Goal: Task Accomplishment & Management: Complete application form

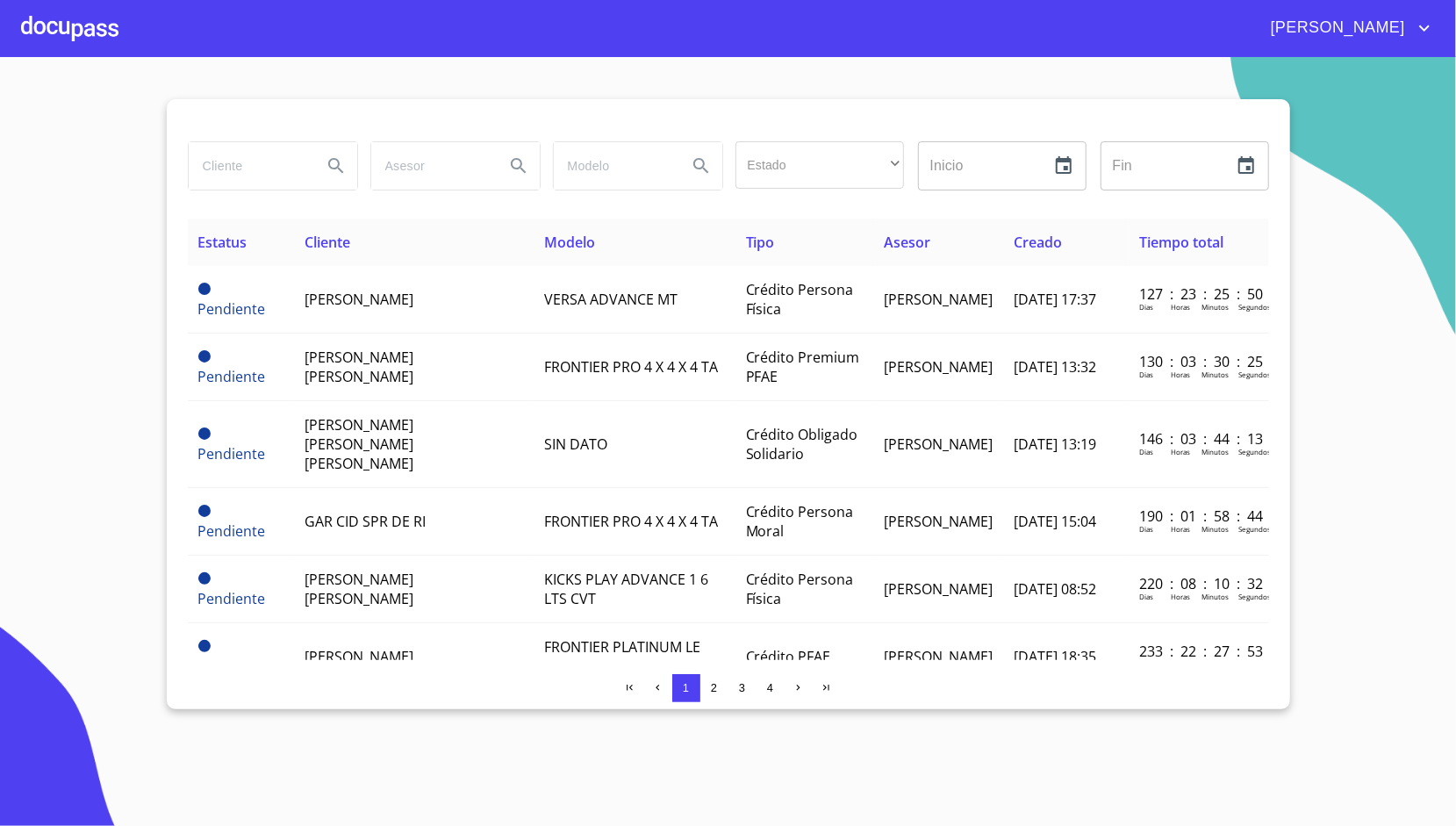
scroll to position [667, 0]
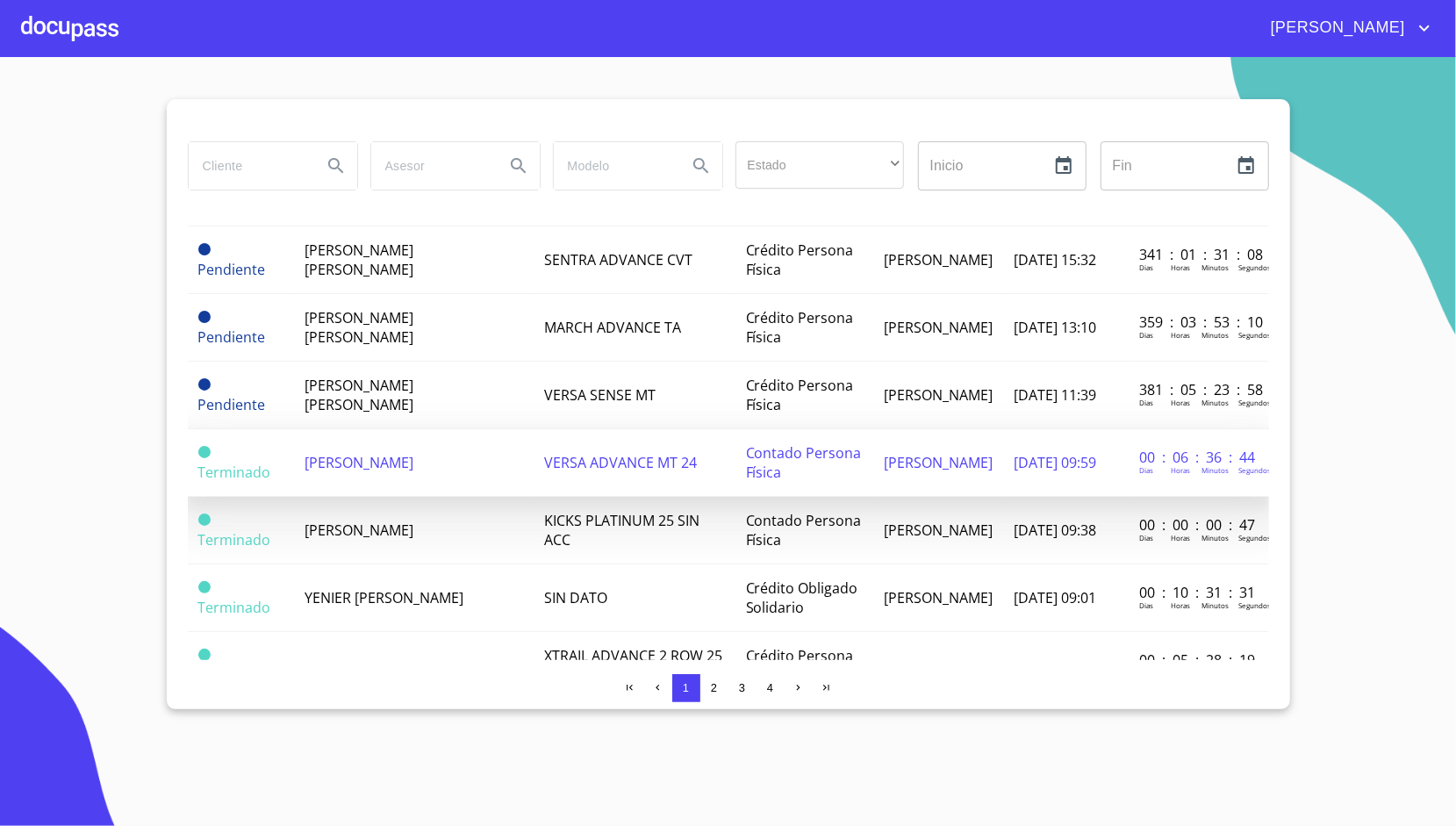
click at [407, 443] on td "[PERSON_NAME]" at bounding box center [413, 463] width 239 height 68
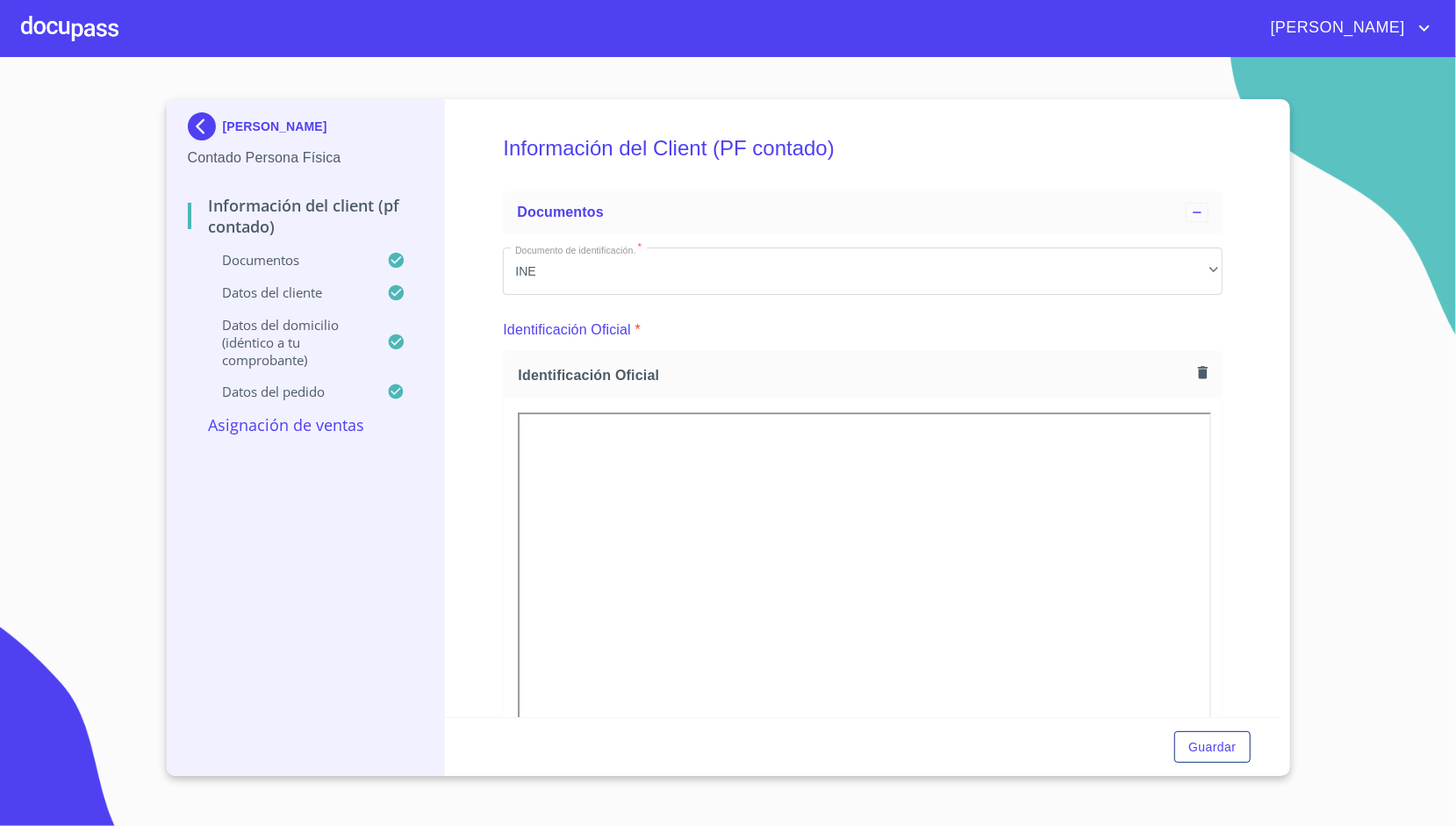
click at [244, 421] on p "Asignación de Ventas" at bounding box center [306, 424] width 236 height 21
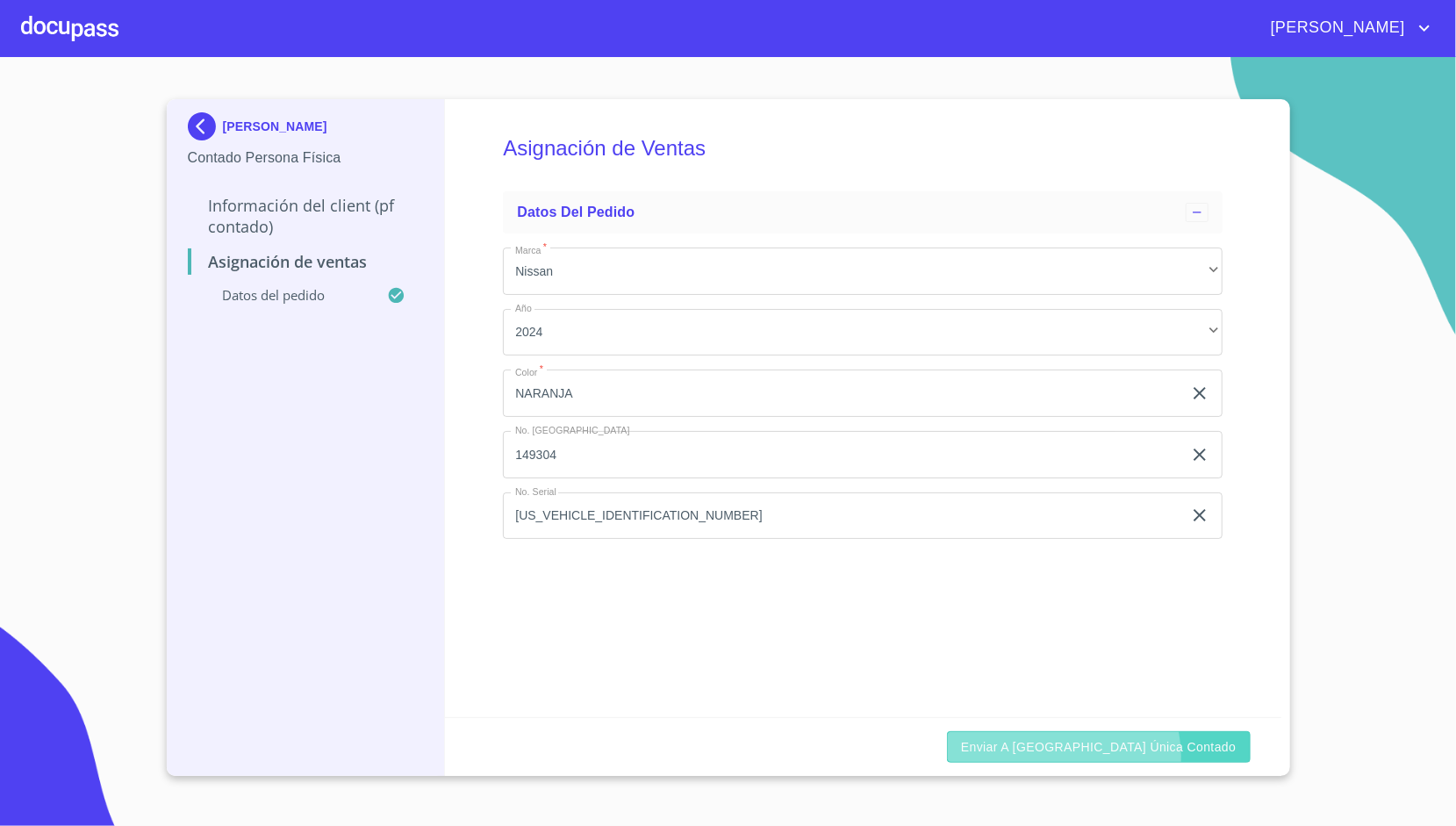
click at [1142, 756] on span "Enviar a [GEOGRAPHIC_DATA] única contado" at bounding box center [1099, 747] width 276 height 22
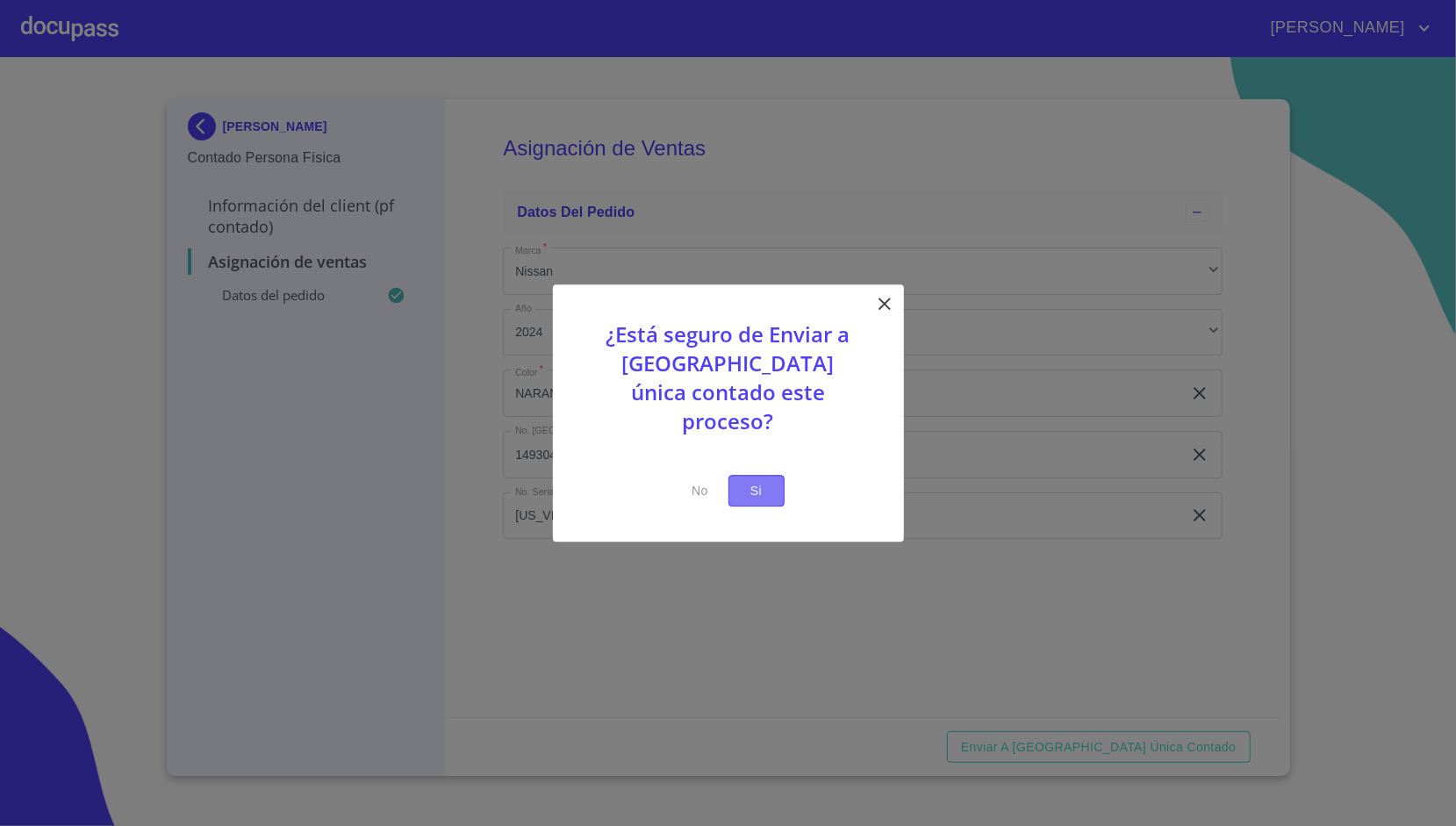
click at [736, 475] on button "Si" at bounding box center [756, 490] width 56 height 32
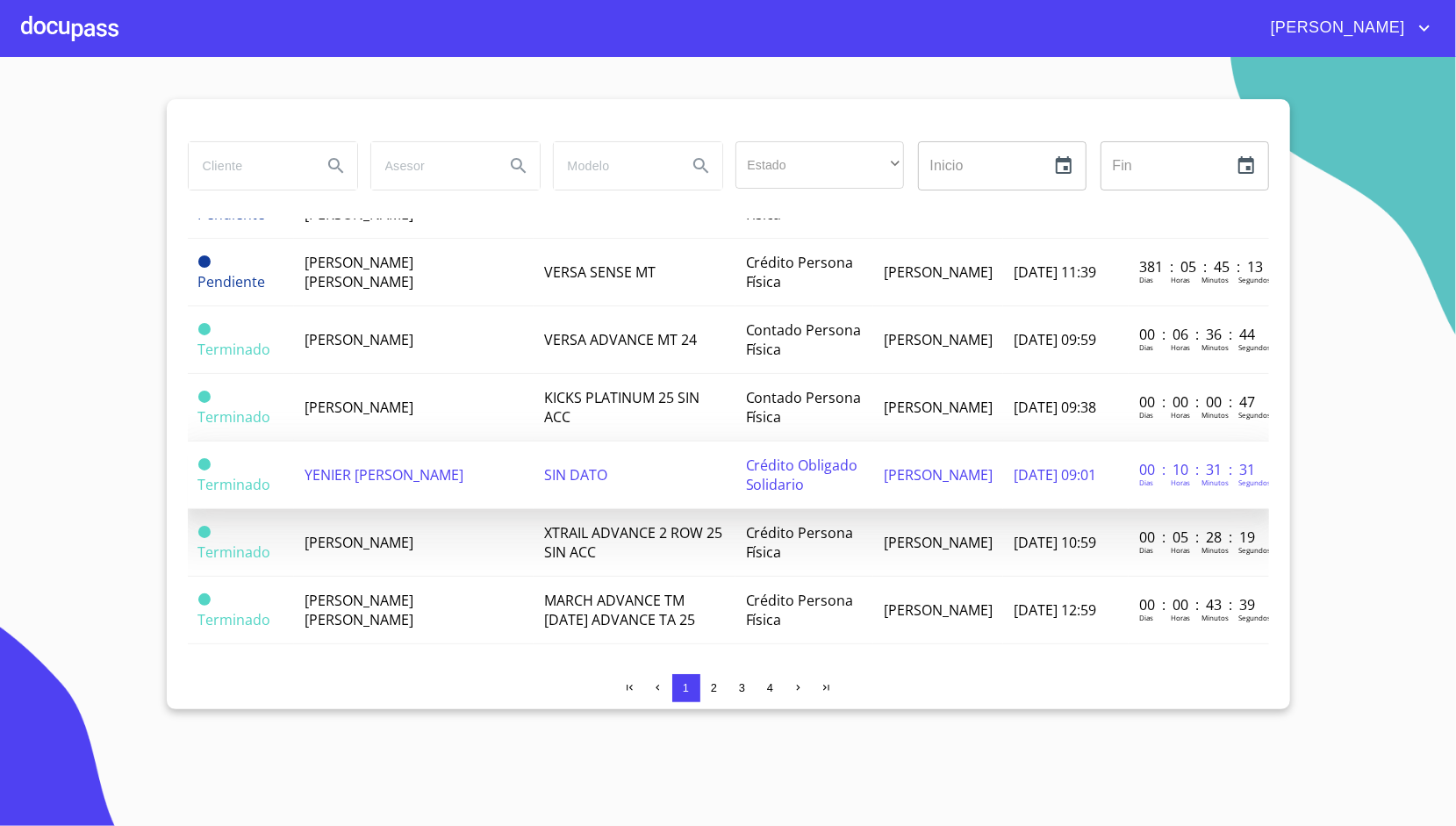
scroll to position [803, 0]
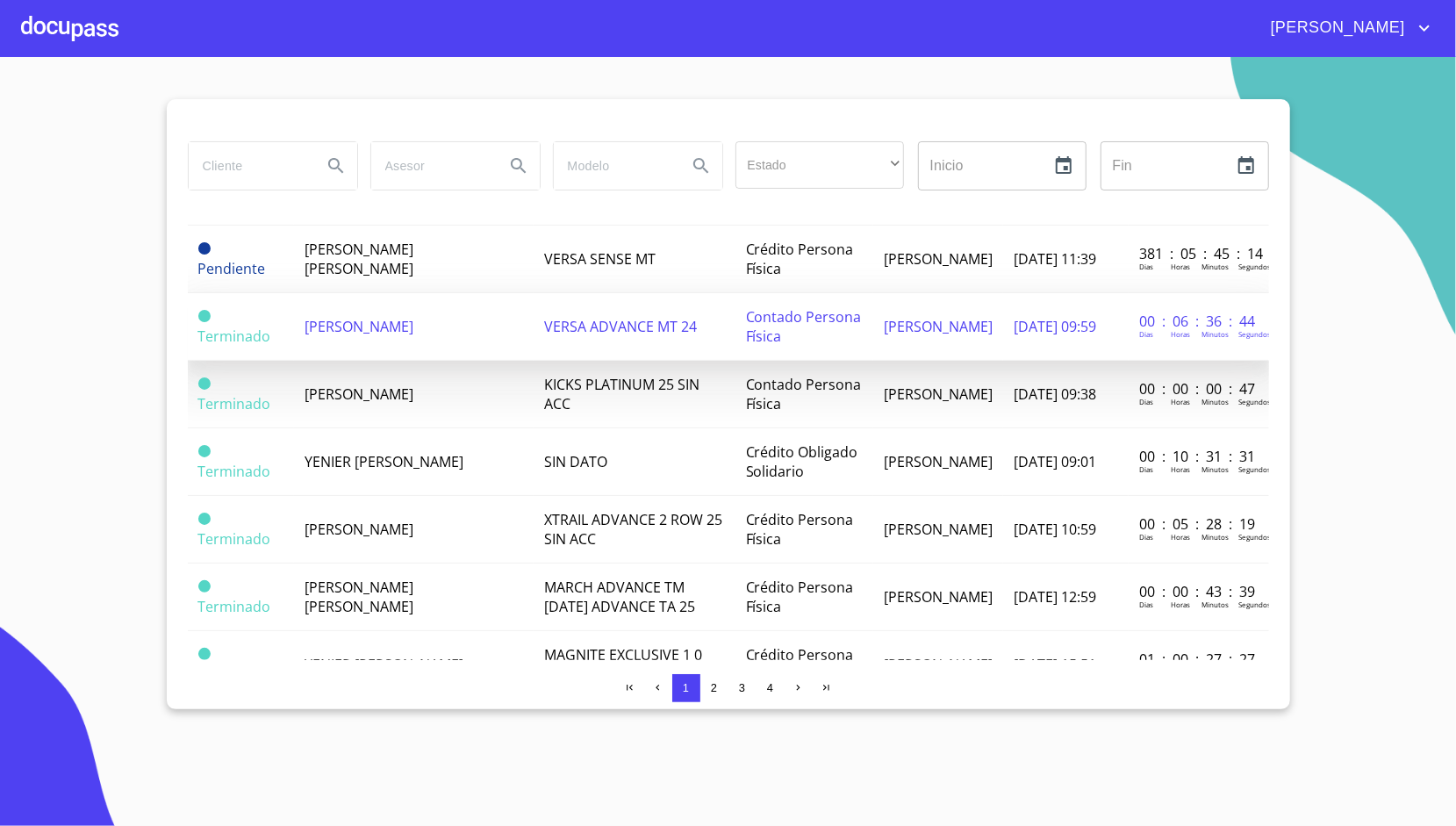
click at [314, 317] on span "[PERSON_NAME]" at bounding box center [358, 326] width 109 height 19
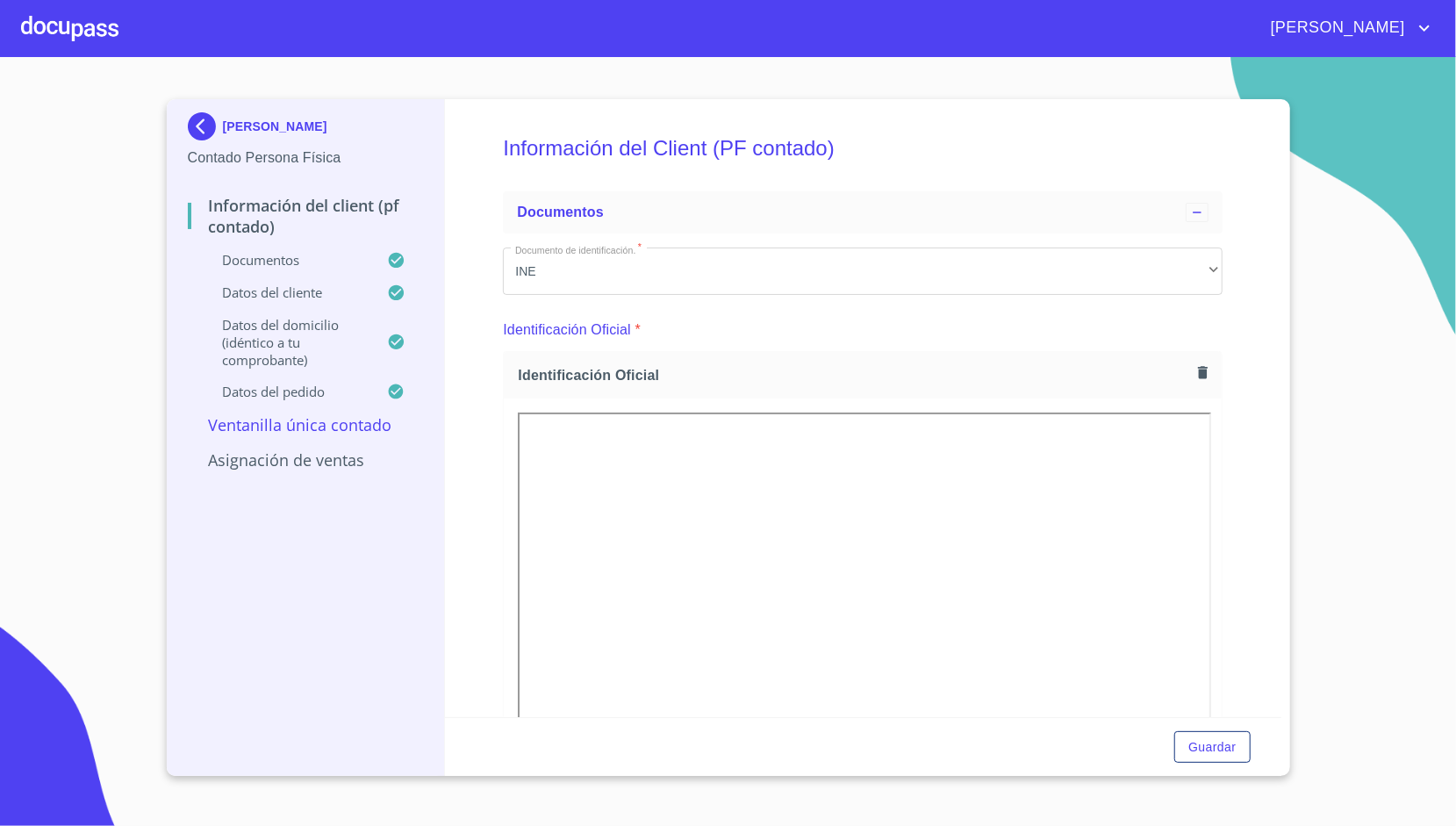
click at [280, 457] on p "Asignación de Ventas" at bounding box center [306, 459] width 236 height 21
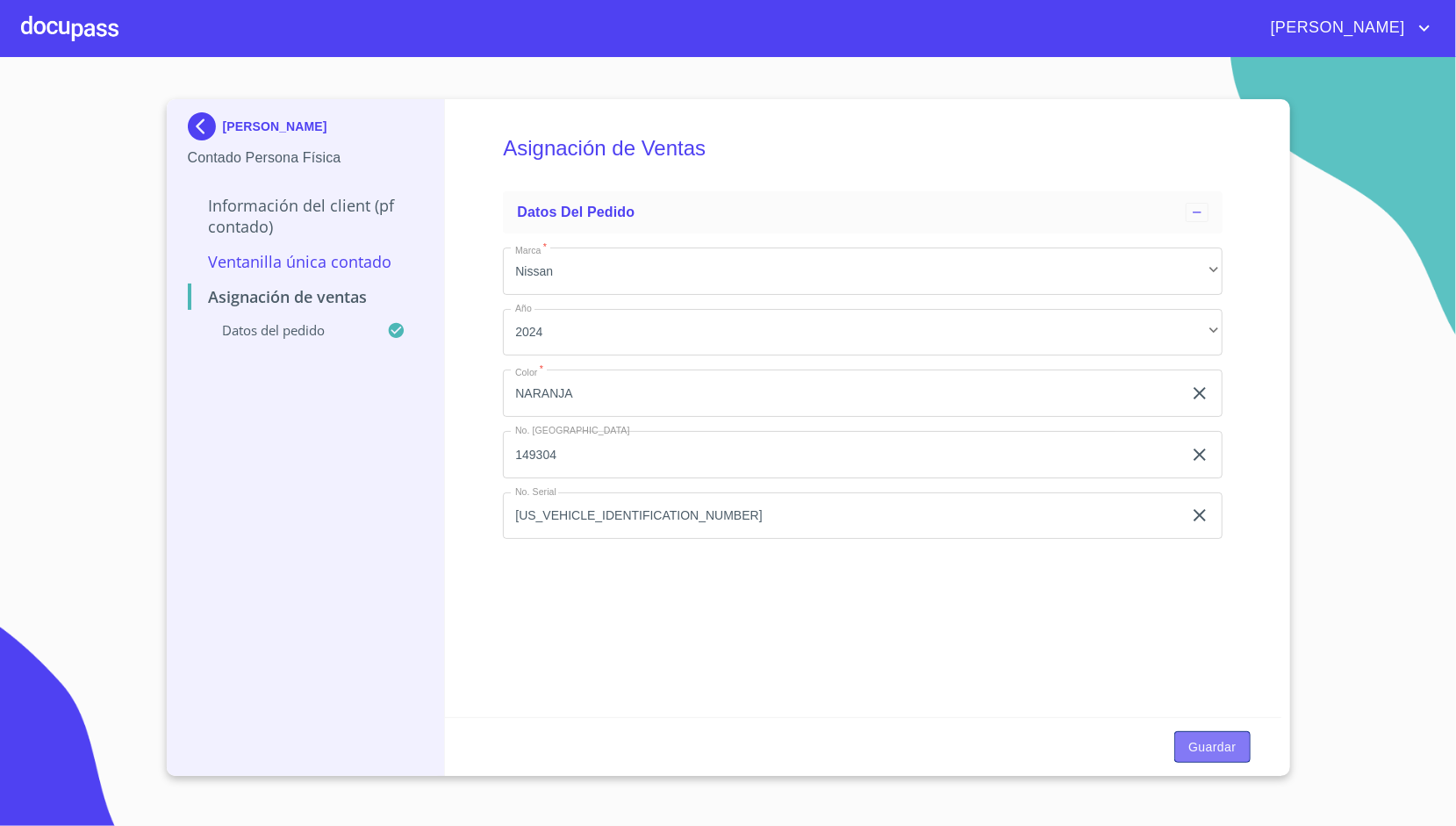
click at [1215, 748] on span "Guardar" at bounding box center [1212, 747] width 48 height 22
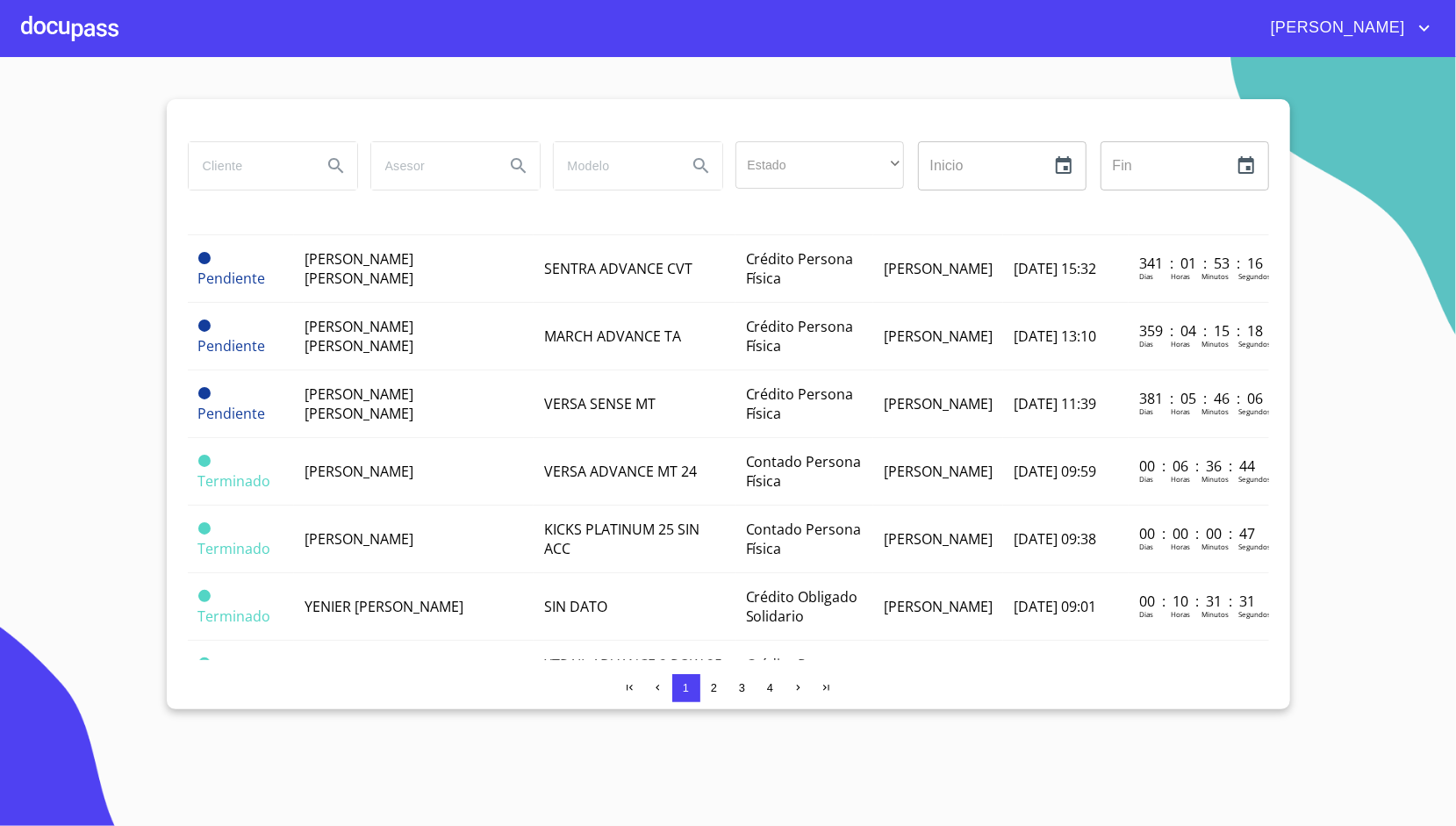
scroll to position [688, 0]
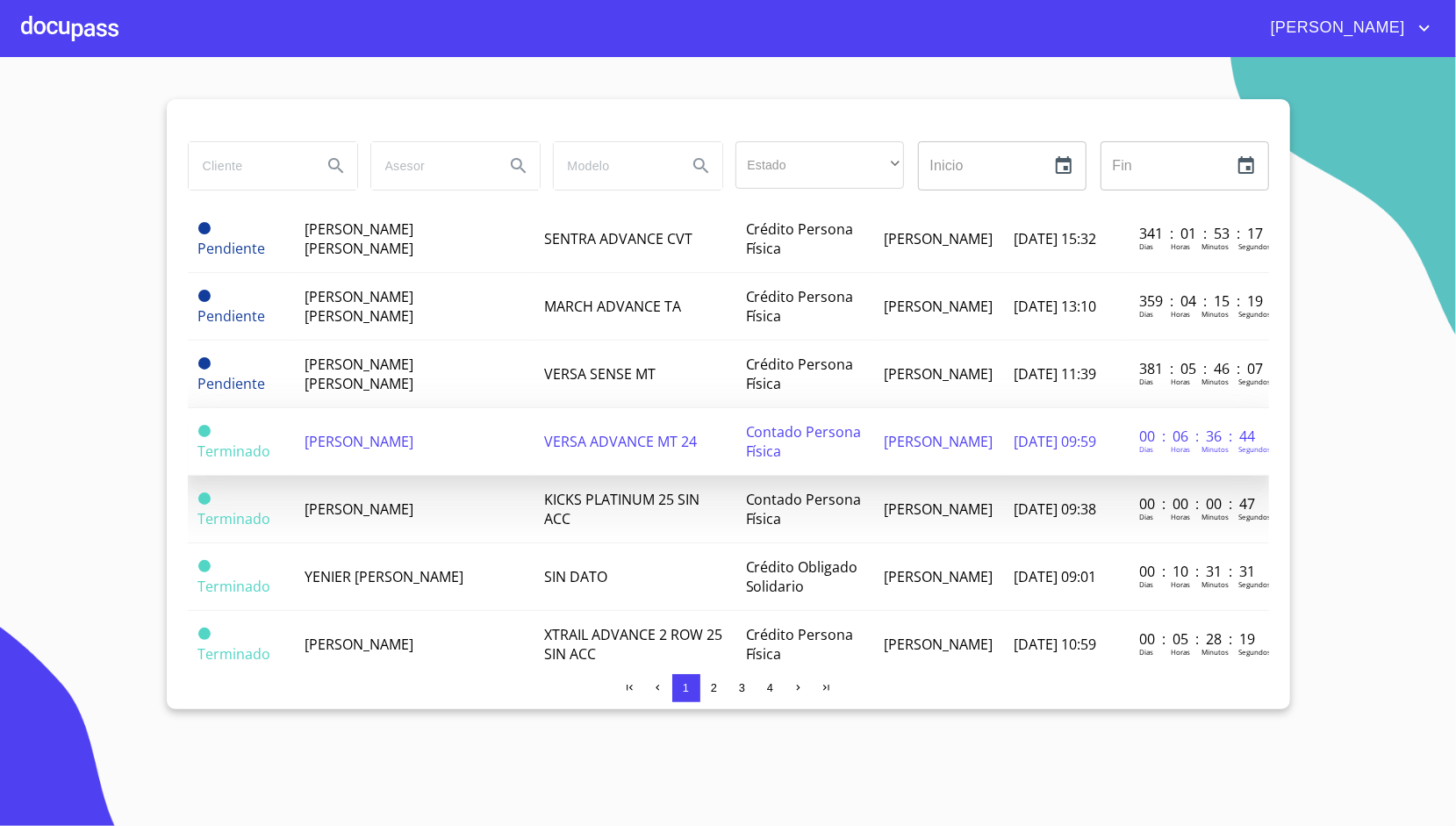
click at [379, 422] on td "[PERSON_NAME]" at bounding box center [413, 442] width 239 height 68
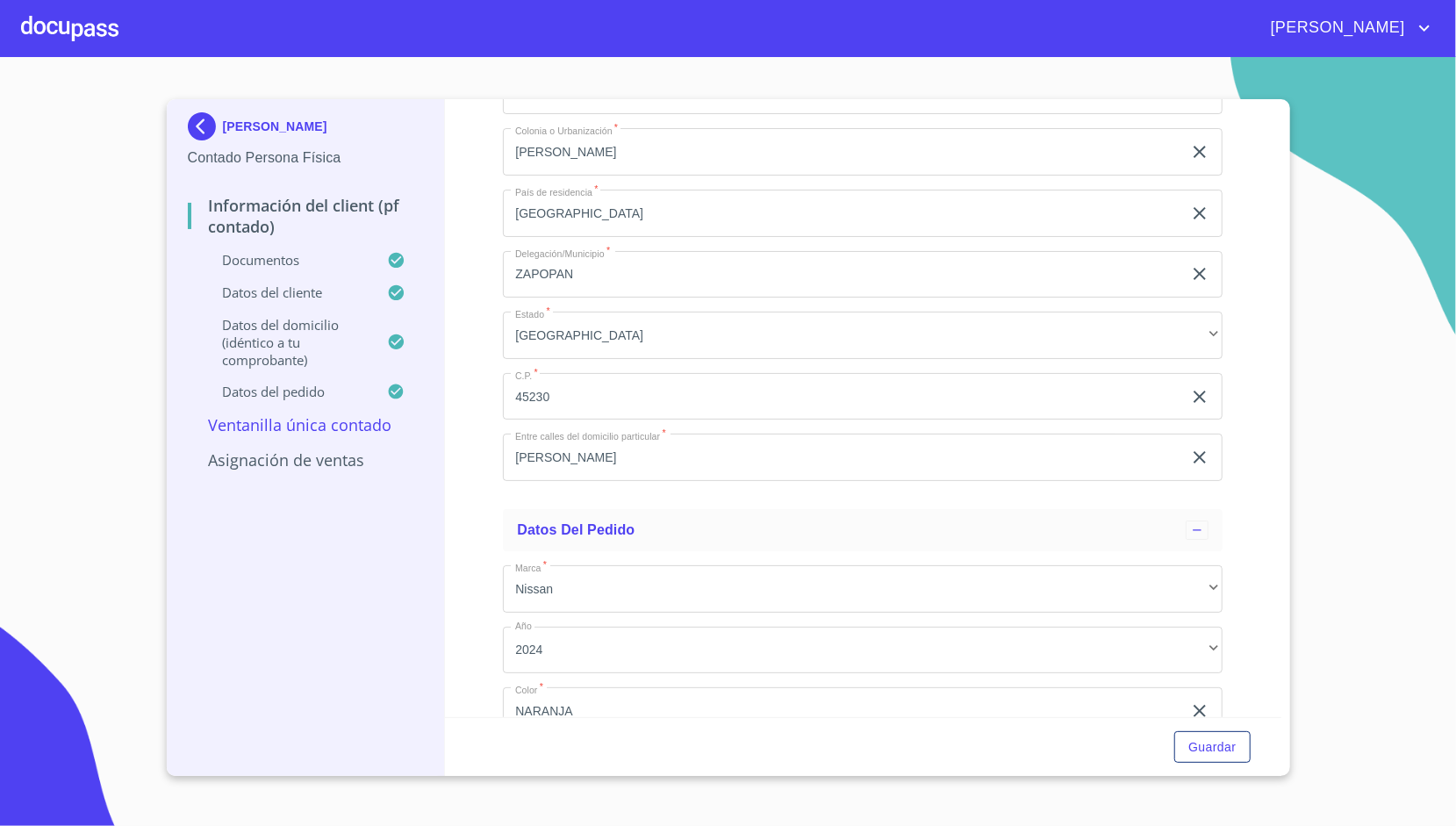
scroll to position [4520, 0]
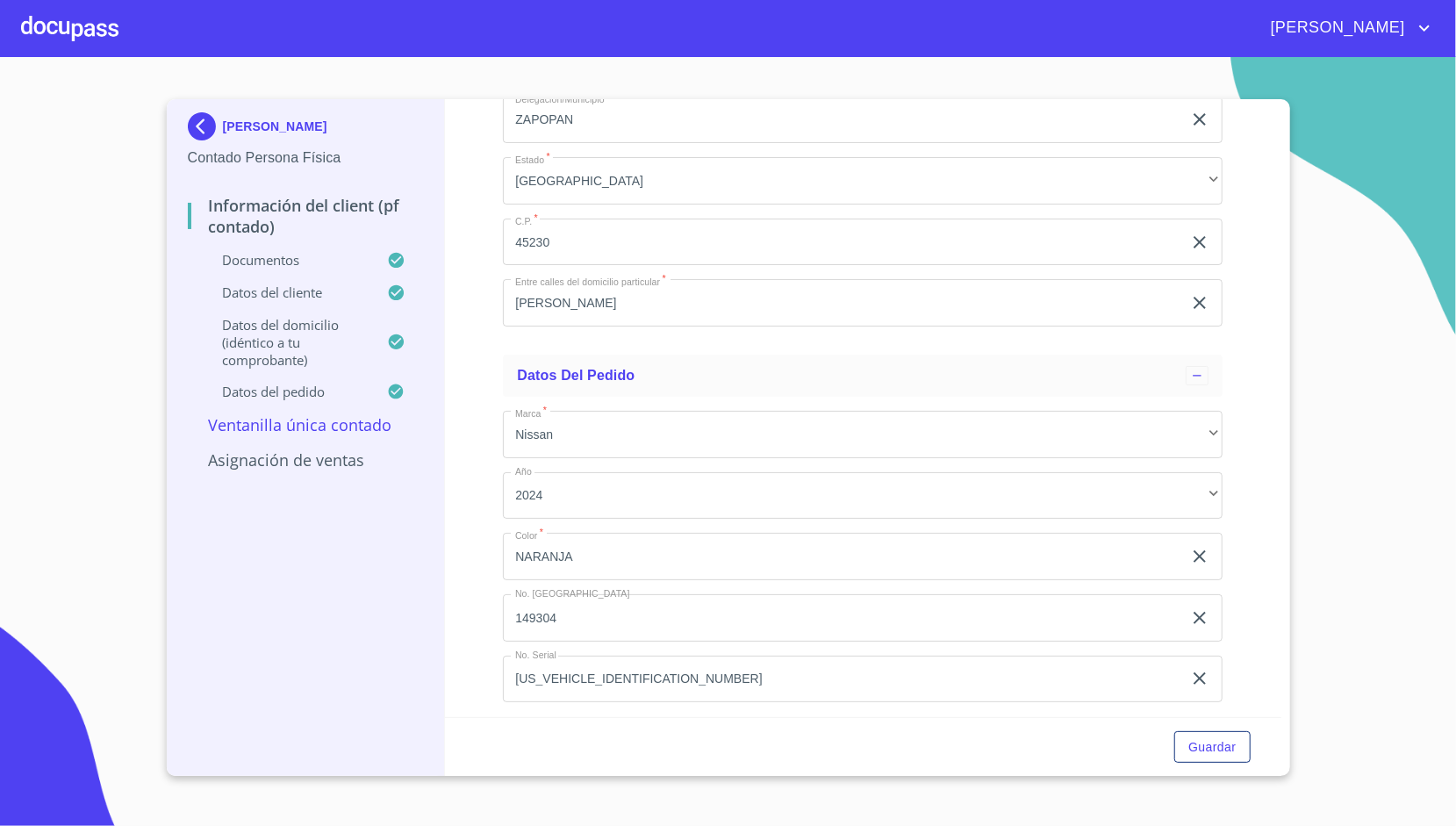
click at [318, 455] on p "Asignación de Ventas" at bounding box center [306, 459] width 236 height 21
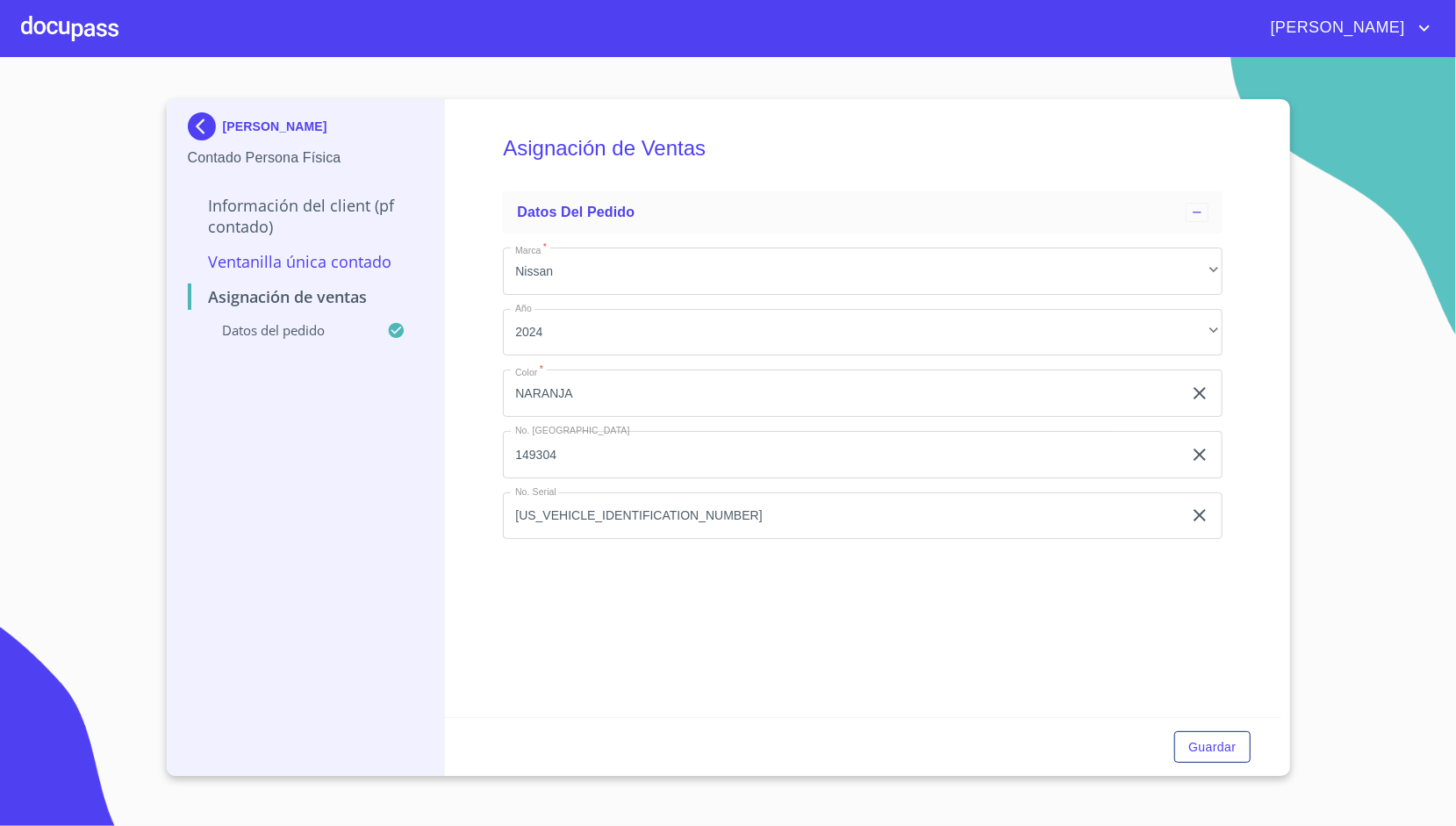
scroll to position [0, 0]
click at [1197, 750] on span "Guardar" at bounding box center [1212, 747] width 48 height 22
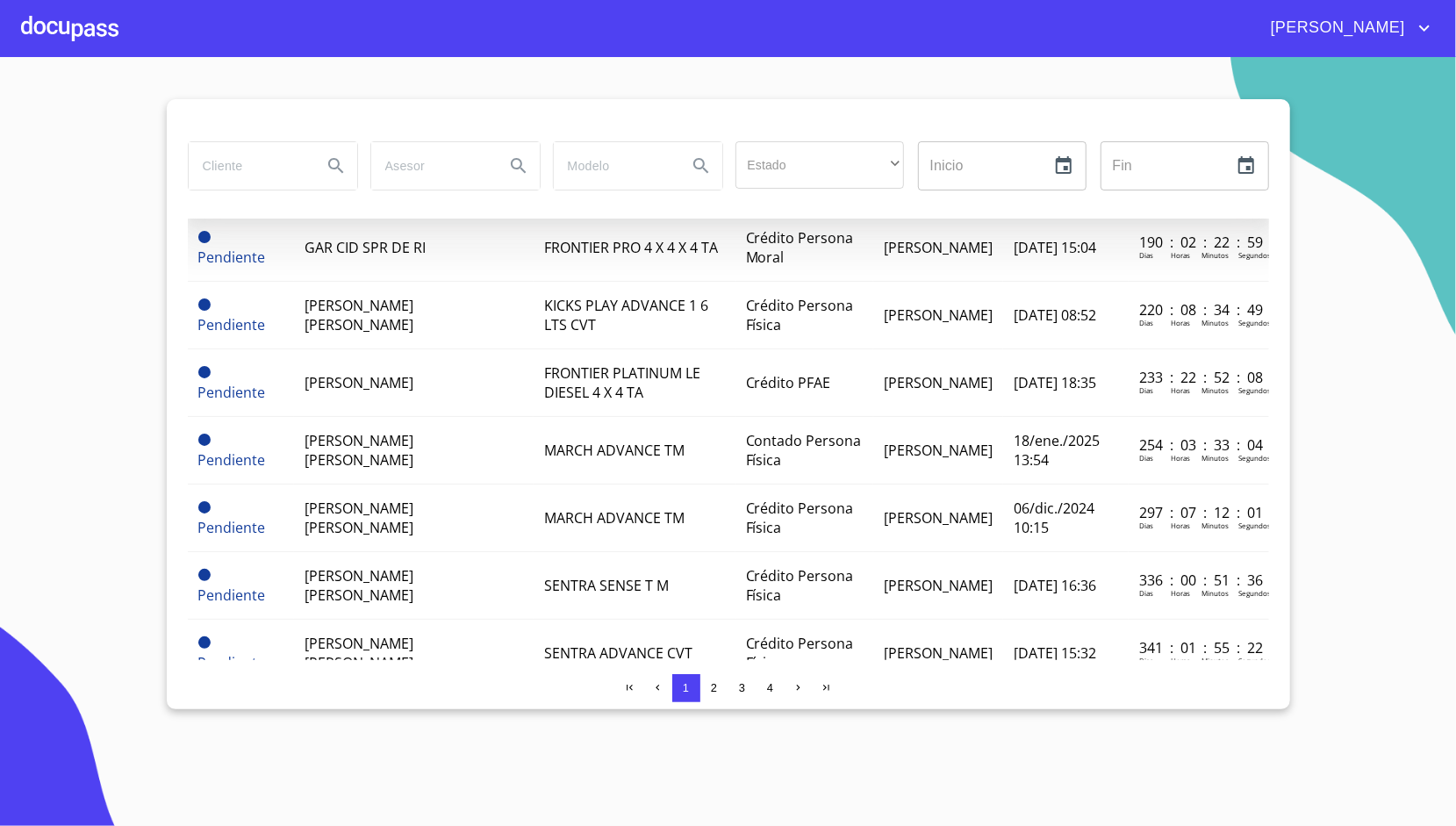
scroll to position [621, 0]
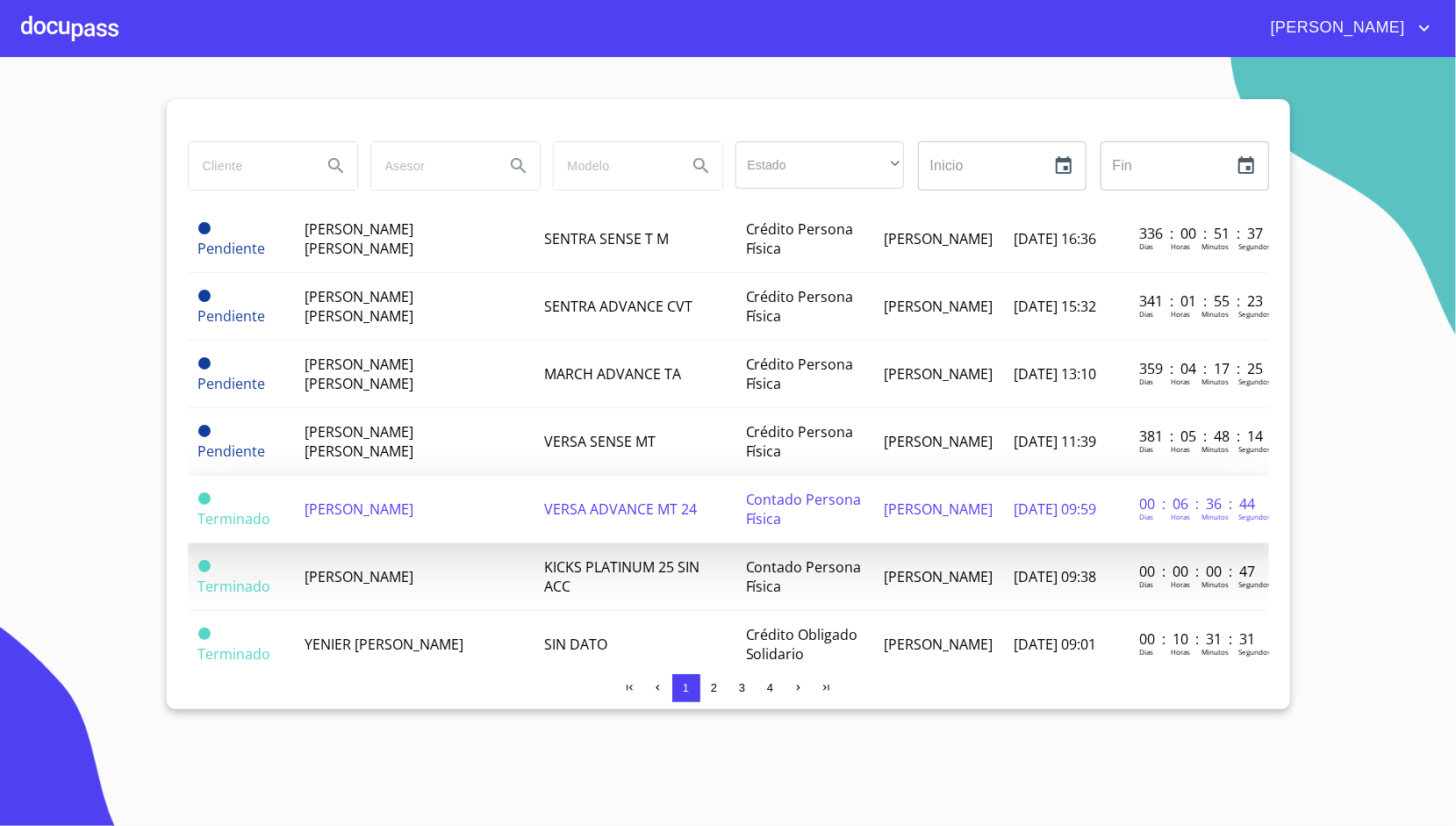
click at [393, 500] on span "[PERSON_NAME]" at bounding box center [358, 509] width 109 height 19
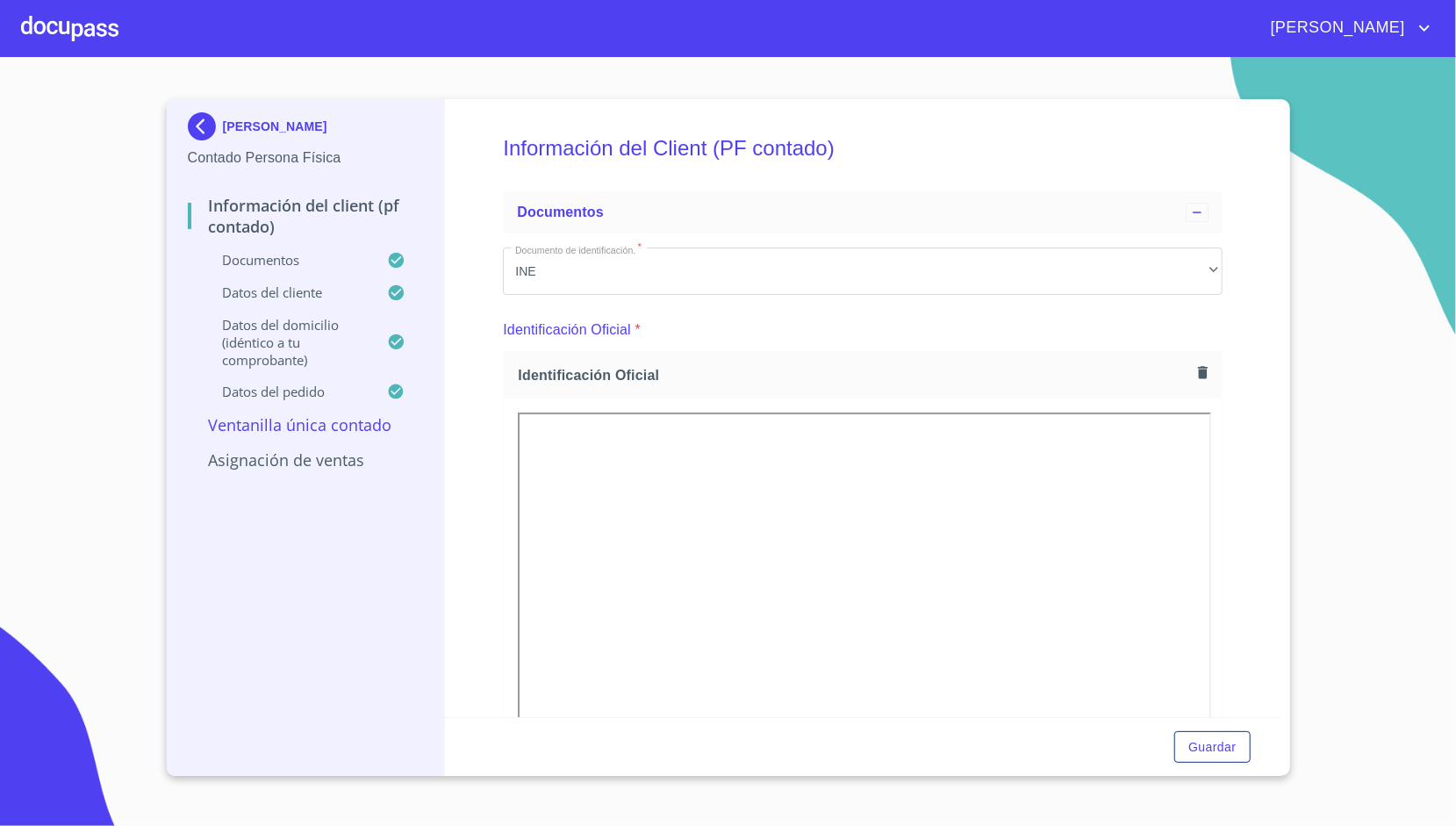
click at [481, 154] on div "Información del Client (PF contado) Documentos Documento de identificación.   *…" at bounding box center [863, 408] width 837 height 618
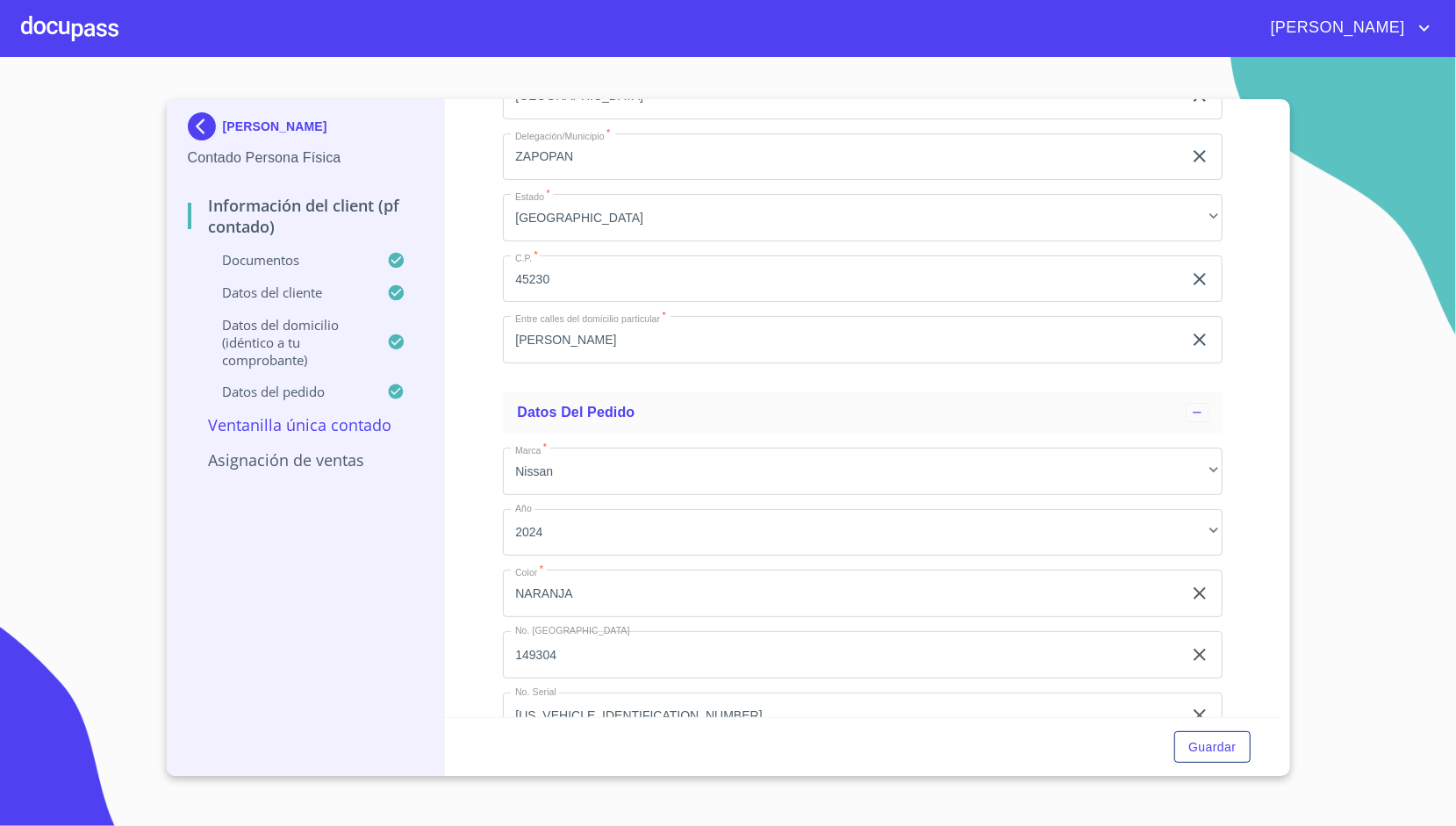
scroll to position [4520, 0]
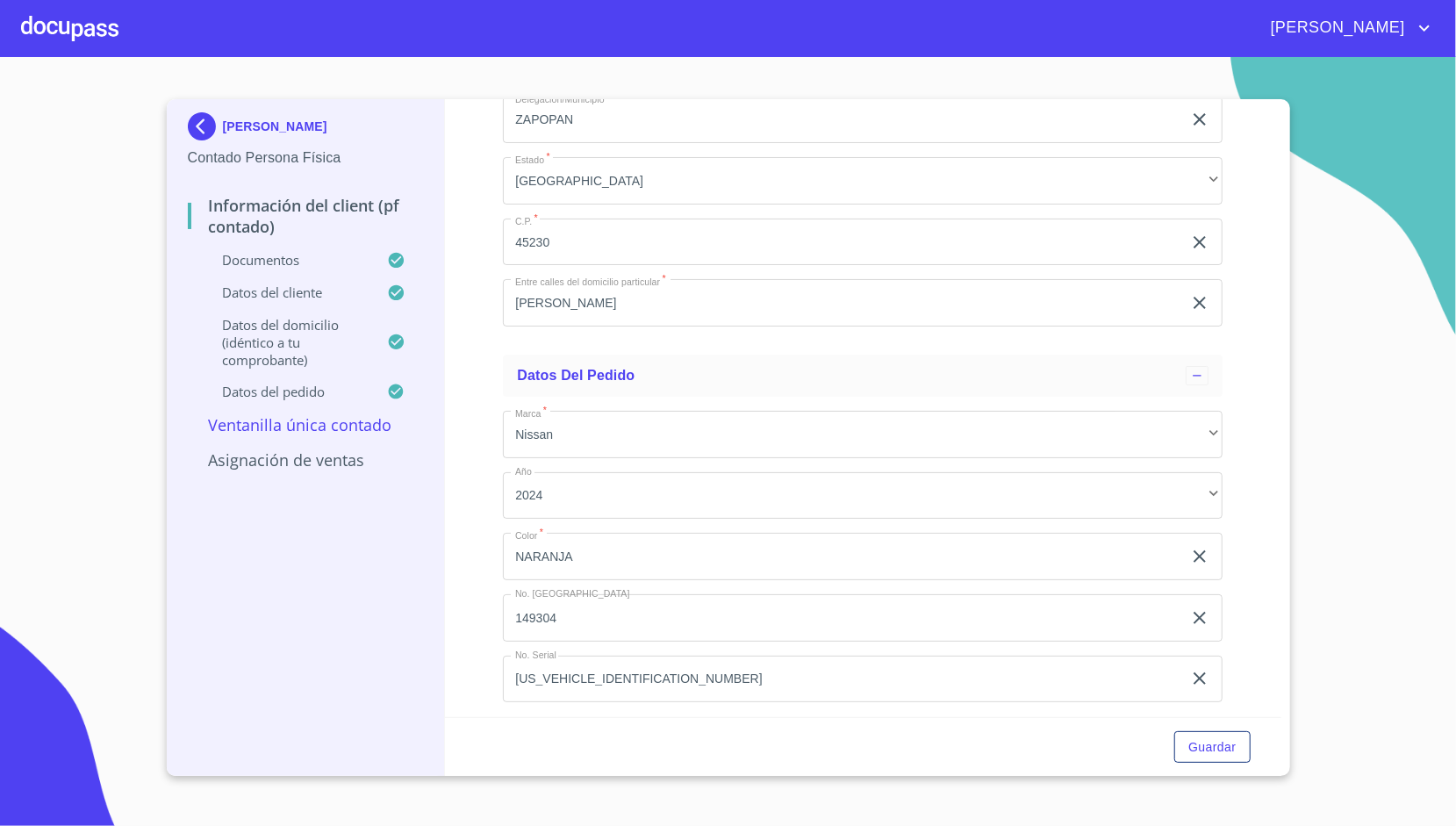
click at [65, 35] on div at bounding box center [70, 28] width 97 height 56
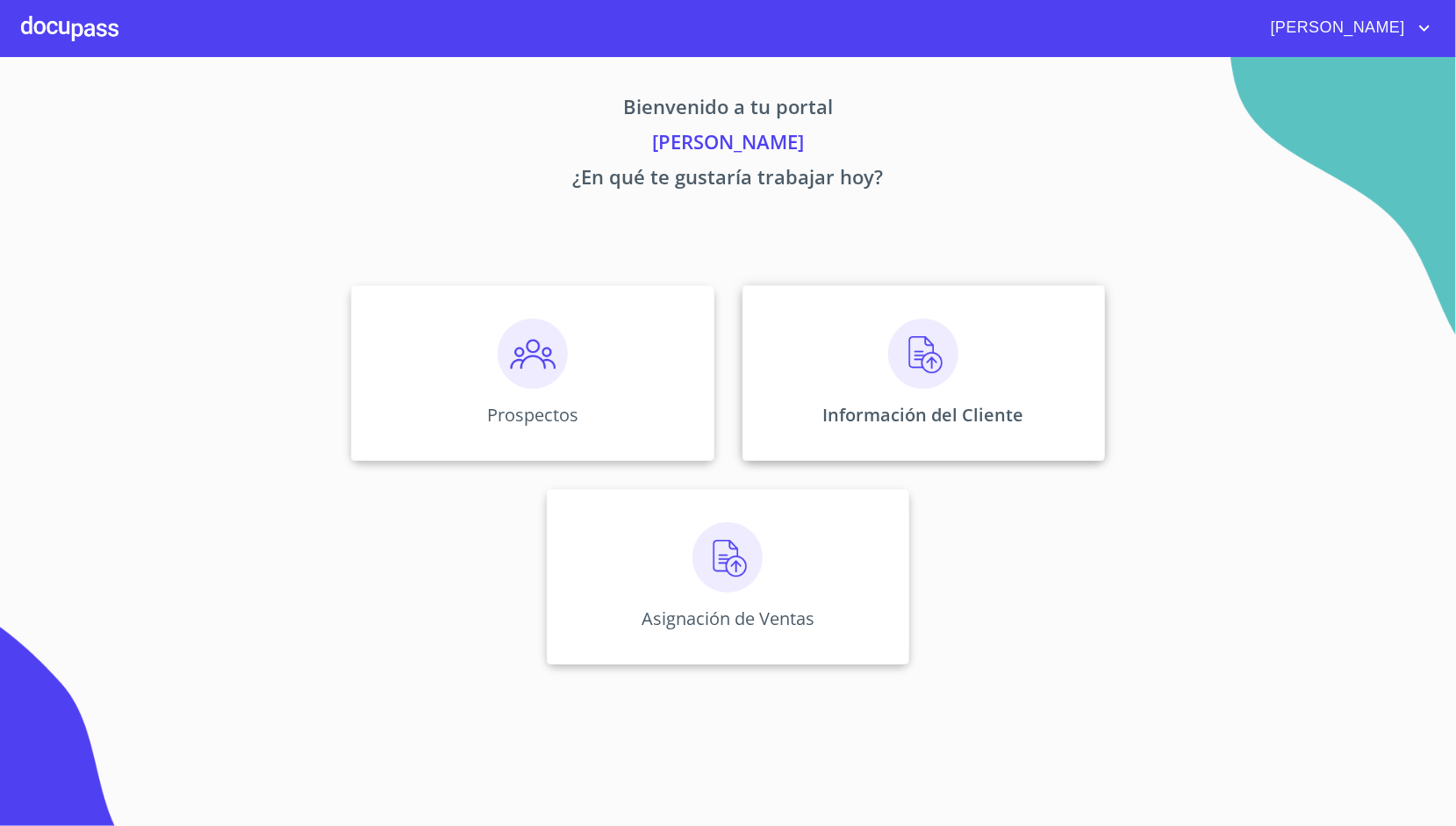
click at [806, 352] on div "Información del Cliente" at bounding box center [923, 373] width 362 height 176
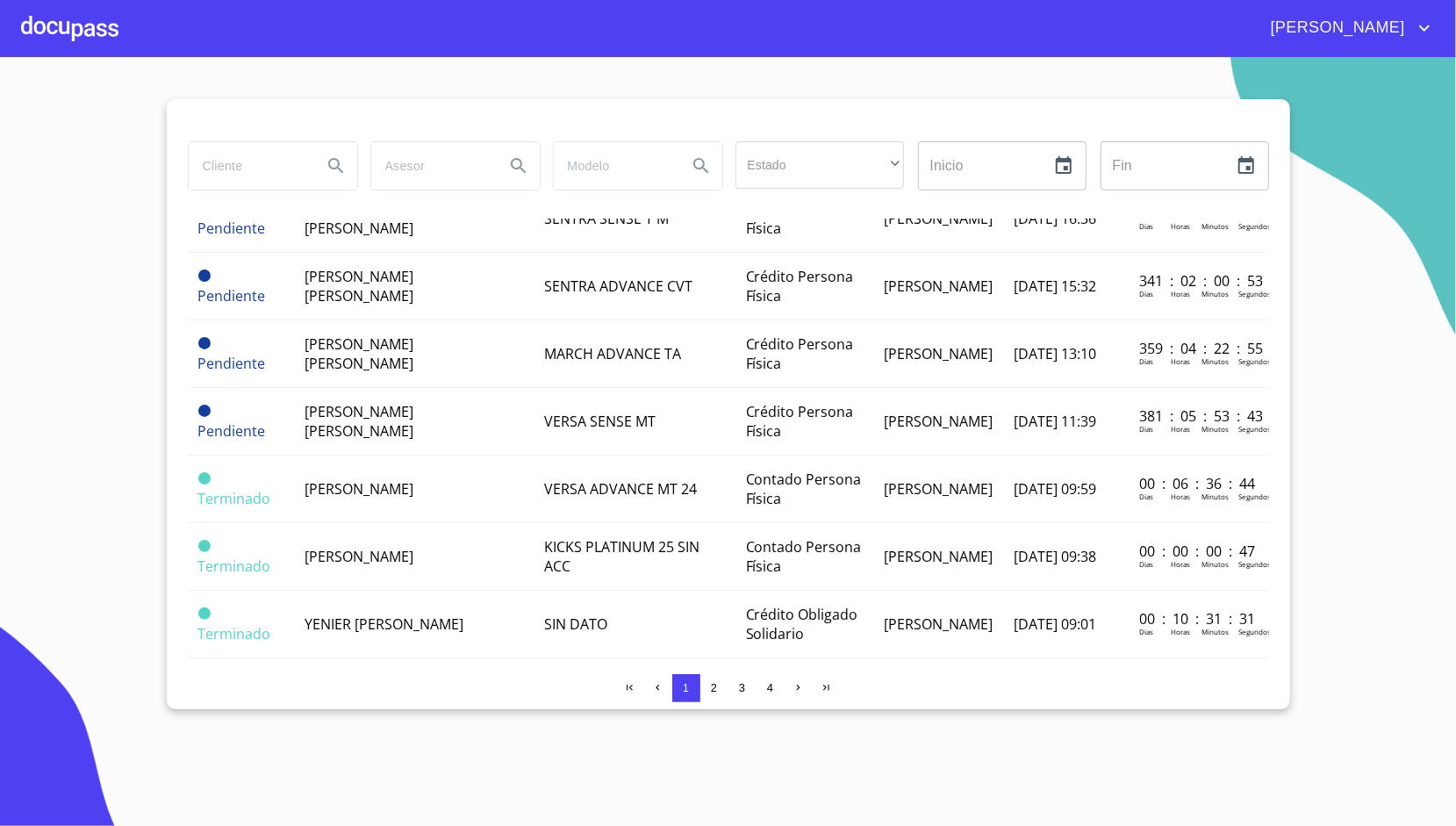
scroll to position [832, 0]
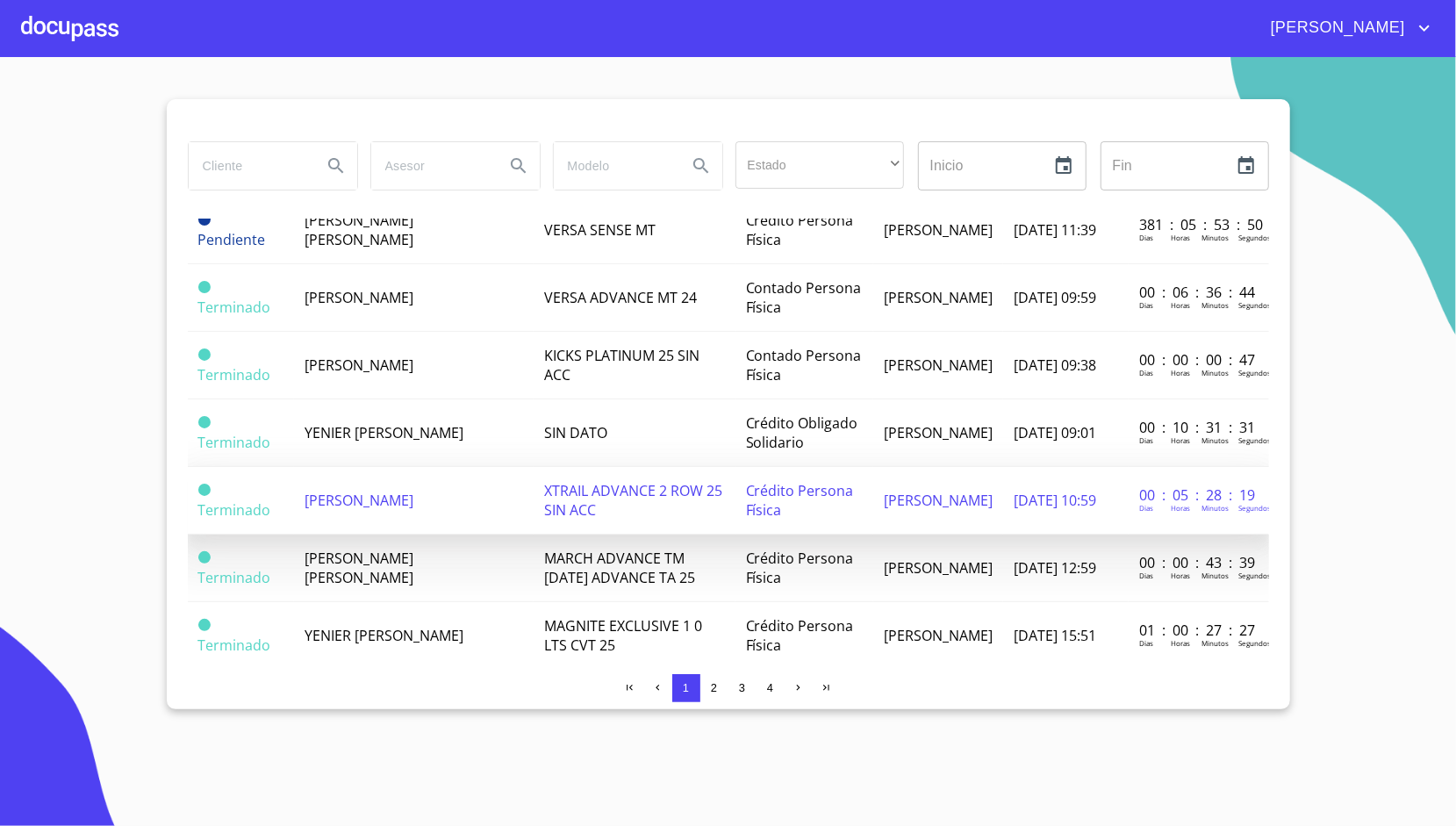
click at [439, 491] on td "[PERSON_NAME]" at bounding box center [413, 501] width 239 height 68
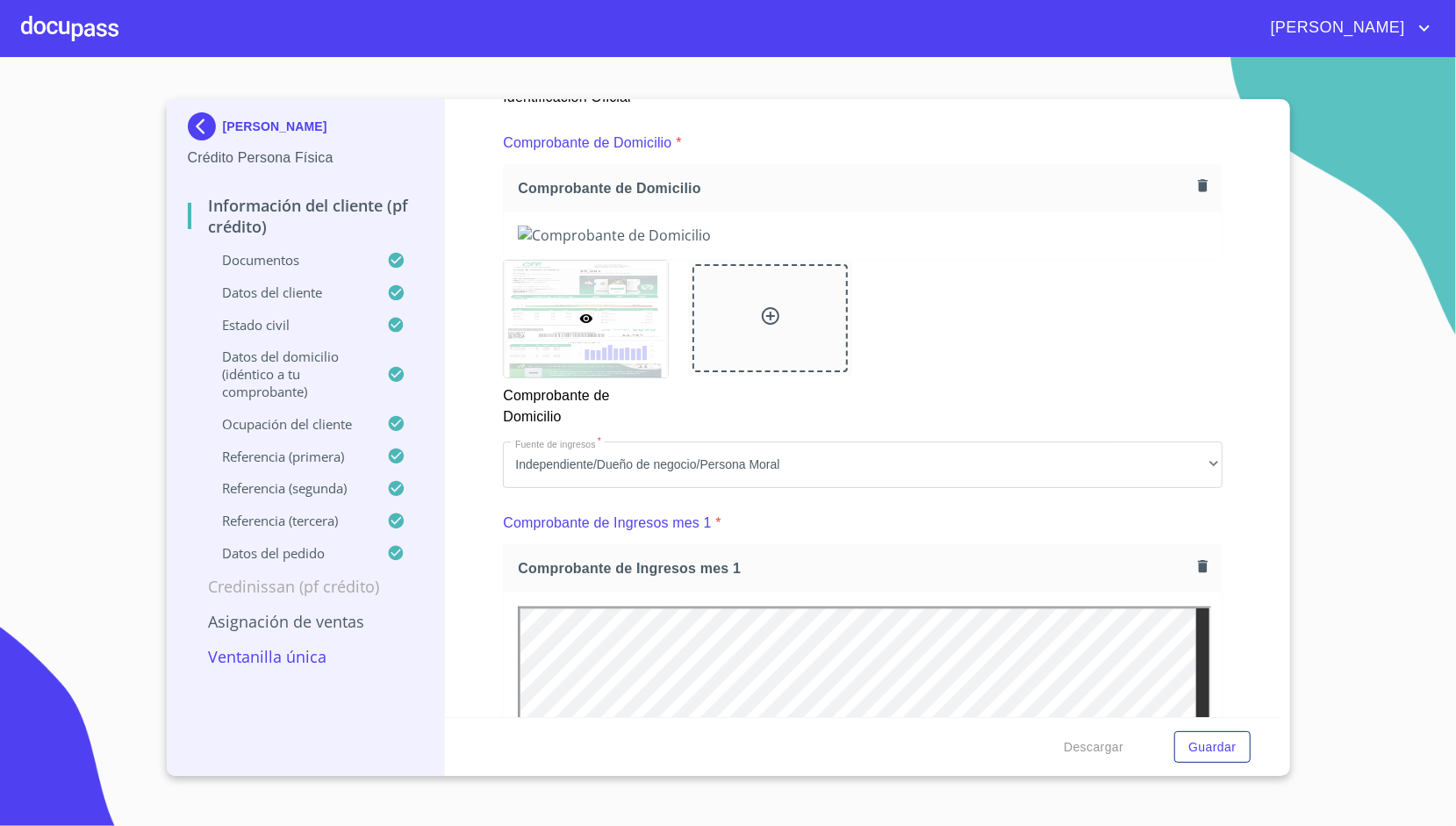
scroll to position [964, 0]
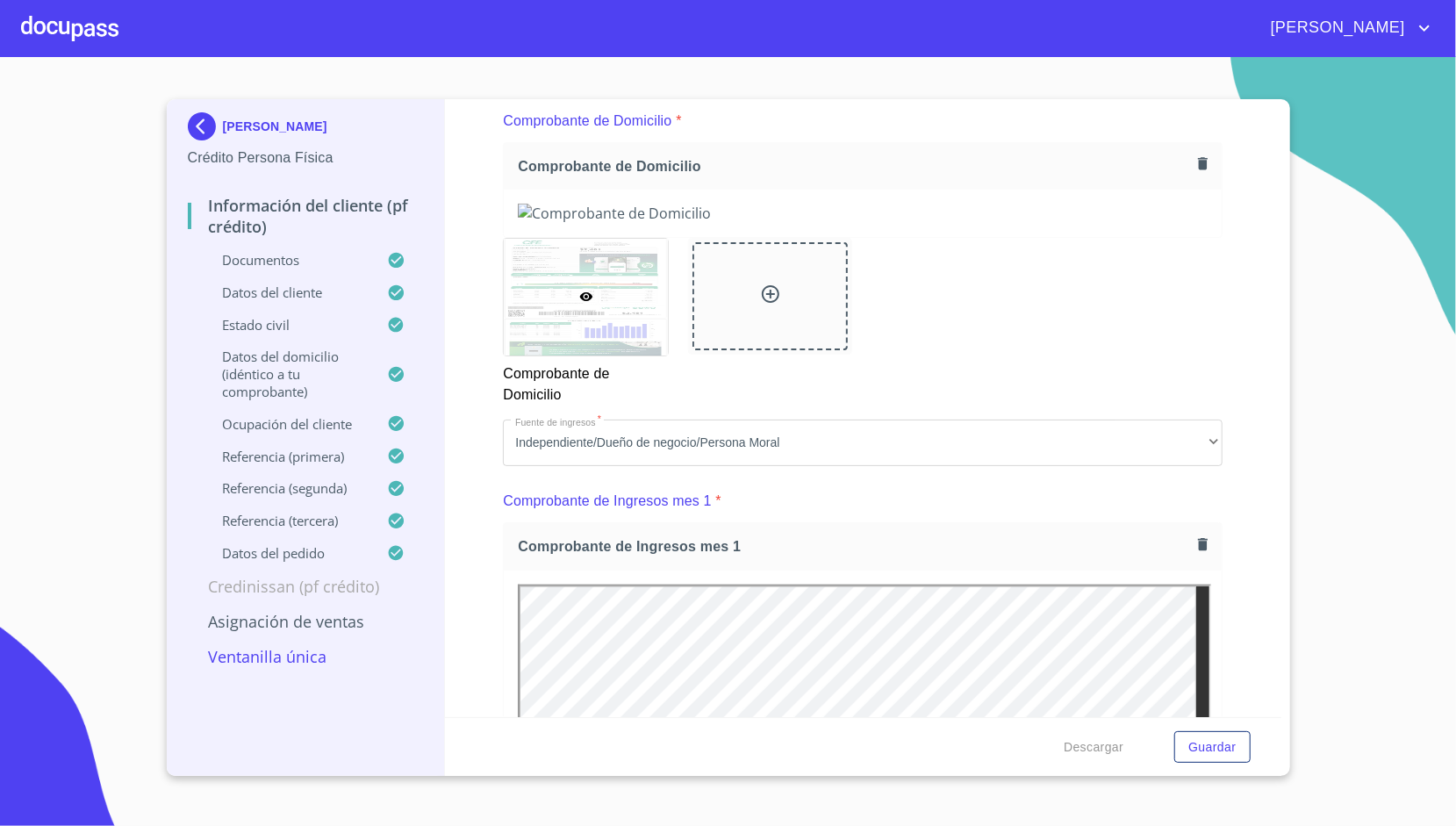
click at [287, 635] on div "Asignación de Ventas" at bounding box center [306, 628] width 236 height 35
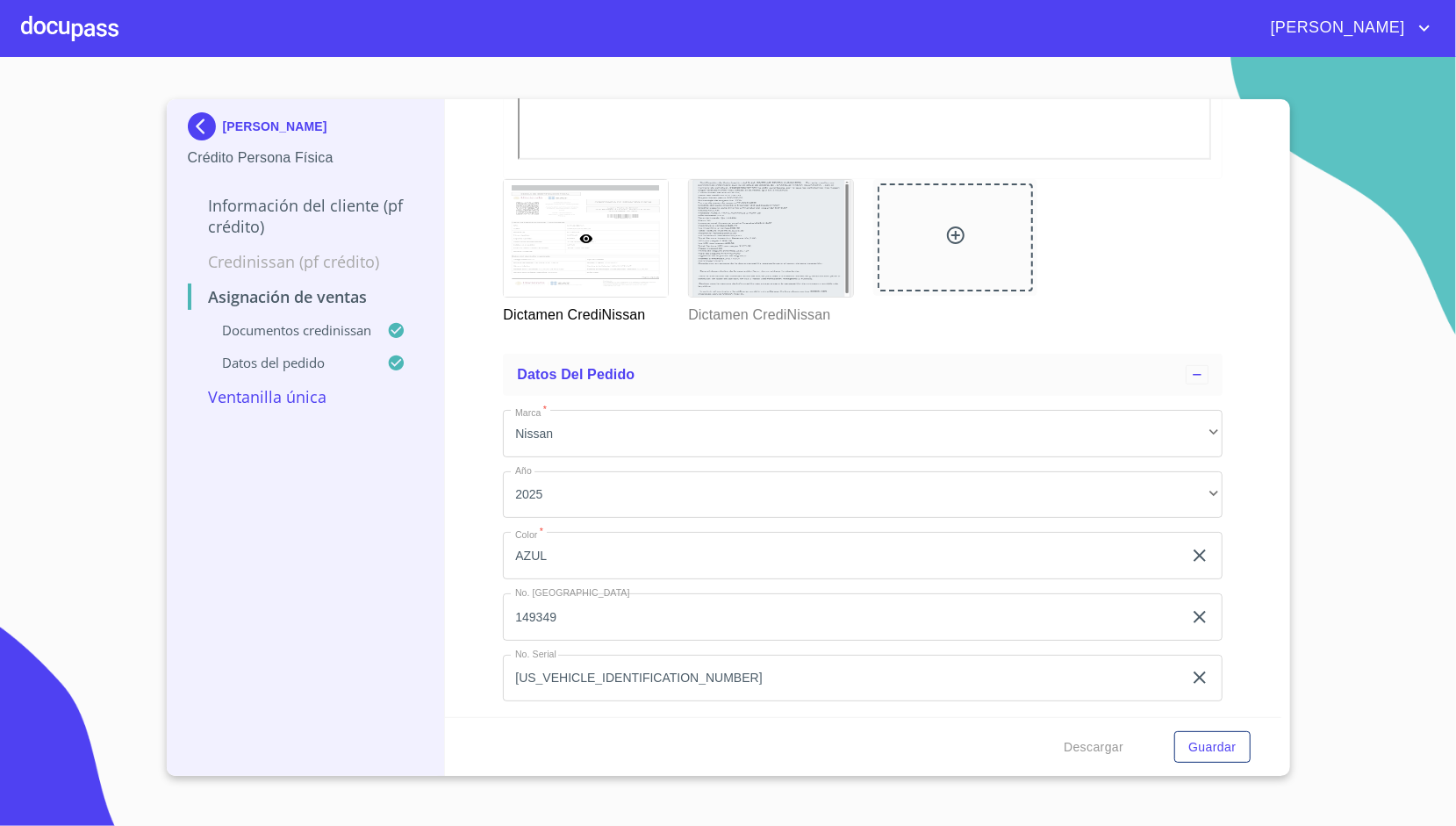
scroll to position [667, 0]
click at [1218, 737] on span "Guardar" at bounding box center [1212, 747] width 48 height 22
